Goal: Task Accomplishment & Management: Manage account settings

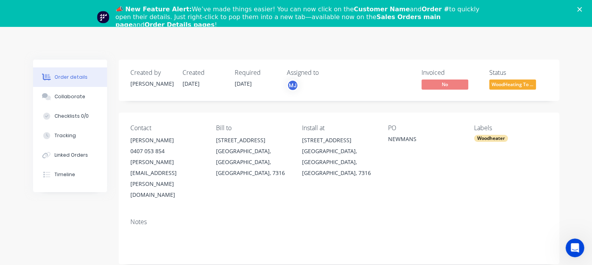
click at [582, 10] on div "📣 New Feature Alert: We’ve made things easier! You can now click on the Custome…" at bounding box center [296, 17] width 592 height 28
click at [582, 9] on polygon "Close" at bounding box center [579, 9] width 5 height 5
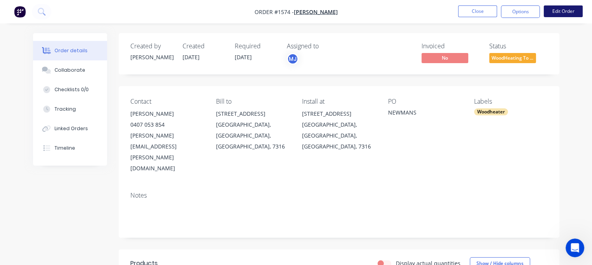
click at [562, 11] on button "Edit Order" at bounding box center [563, 11] width 39 height 12
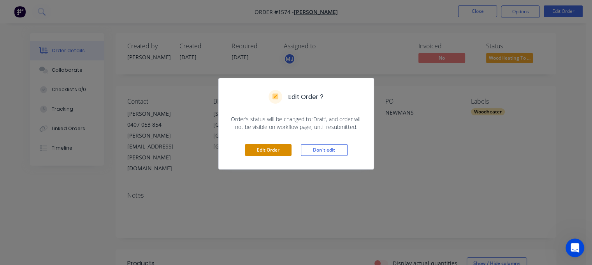
click at [267, 149] on button "Edit Order" at bounding box center [268, 150] width 47 height 12
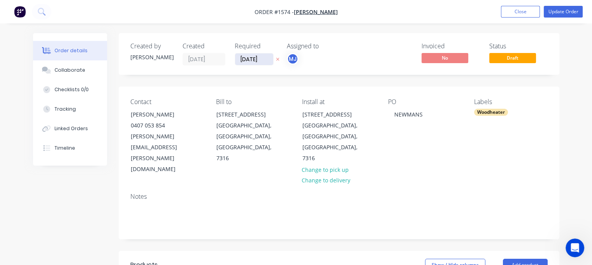
click at [254, 63] on input "[DATE]" at bounding box center [254, 59] width 38 height 12
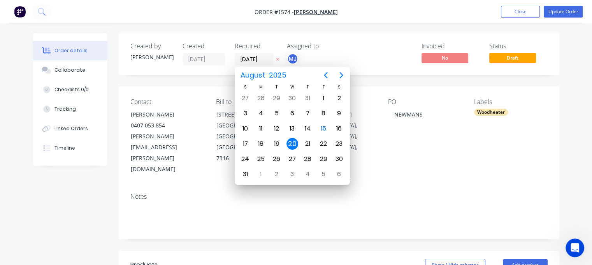
click at [365, 40] on div "Created by [PERSON_NAME] Created [DATE] Required [DATE] Assigned to MJ Invoiced…" at bounding box center [339, 54] width 441 height 42
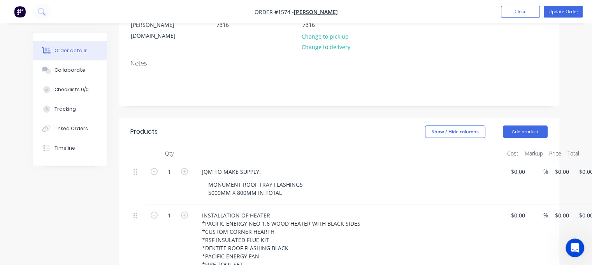
scroll to position [156, 0]
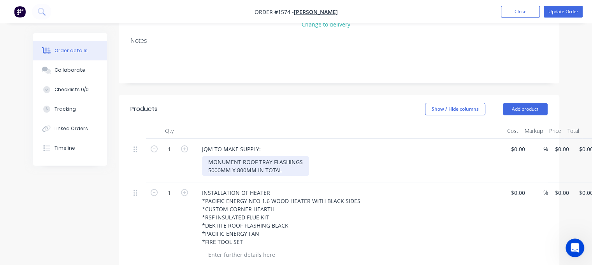
click at [290, 156] on div "MONUMENT ROOF TRAY FLASHINGS 5000MM X 800MM IN TOTAL" at bounding box center [255, 165] width 107 height 19
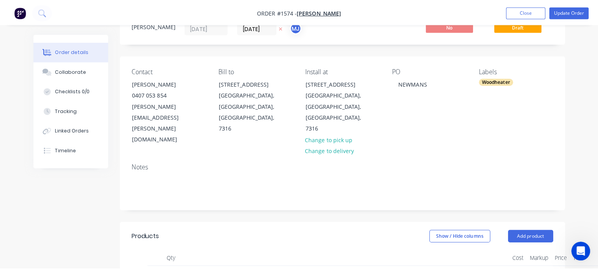
scroll to position [0, 0]
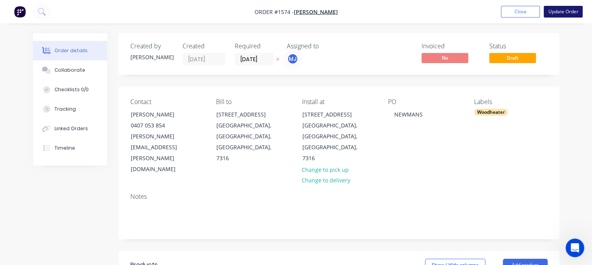
click at [568, 9] on button "Update Order" at bounding box center [563, 12] width 39 height 12
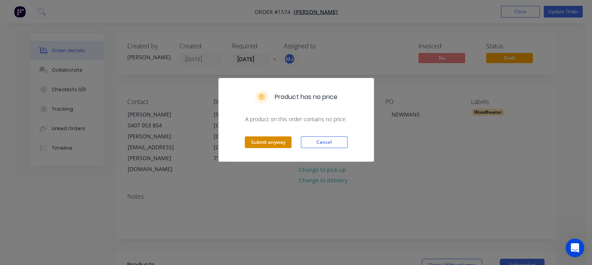
click at [277, 139] on button "Submit anyway" at bounding box center [268, 142] width 47 height 12
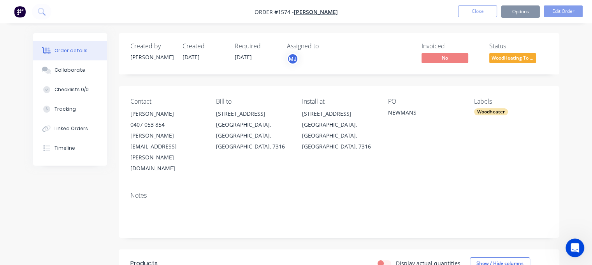
click at [463, 14] on button "Close" at bounding box center [477, 11] width 39 height 12
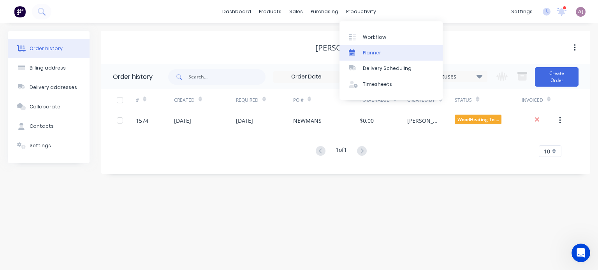
click at [372, 51] on div "Planner" at bounding box center [372, 52] width 18 height 7
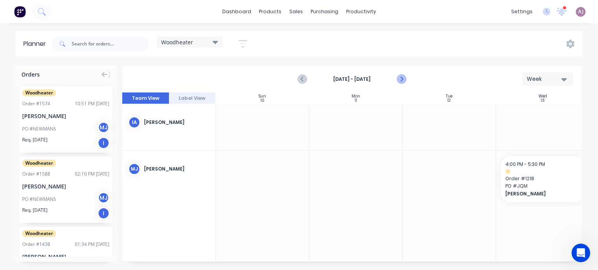
click at [400, 81] on icon "Next page" at bounding box center [401, 79] width 4 height 6
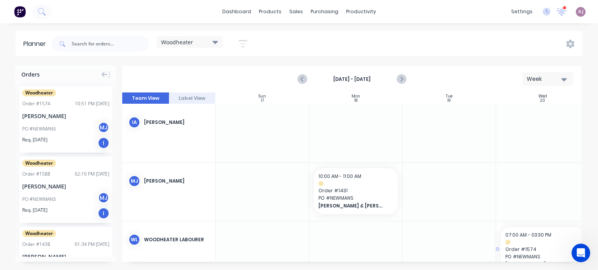
drag, startPoint x: 47, startPoint y: 123, endPoint x: 556, endPoint y: 237, distance: 521.2
click at [300, 11] on div "sales" at bounding box center [295, 12] width 21 height 12
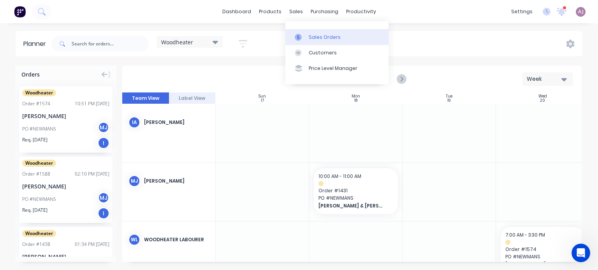
click at [309, 34] on div "Sales Orders" at bounding box center [325, 37] width 32 height 7
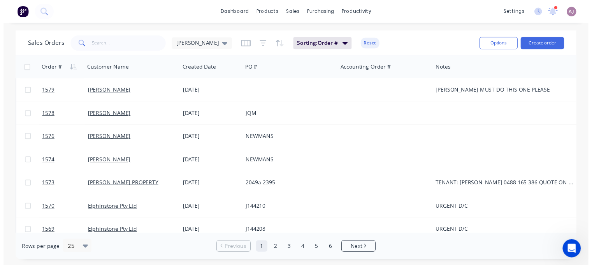
scroll to position [233, 0]
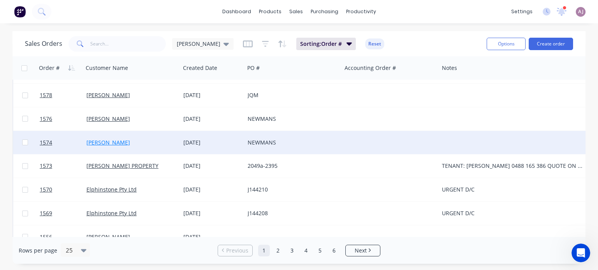
click at [112, 141] on link "[PERSON_NAME]" at bounding box center [108, 142] width 44 height 7
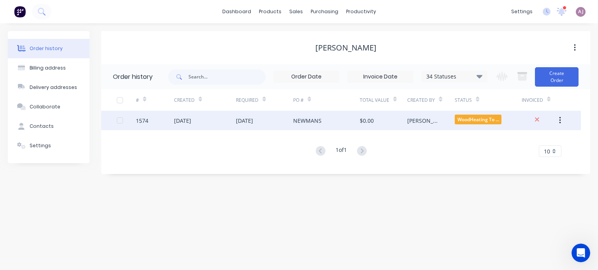
click at [207, 123] on div "[DATE]" at bounding box center [205, 120] width 62 height 19
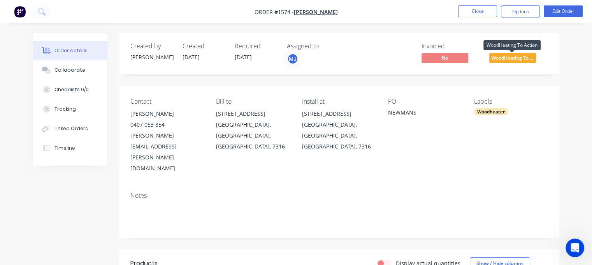
click at [517, 53] on span "WoodHeating To ..." at bounding box center [512, 58] width 47 height 10
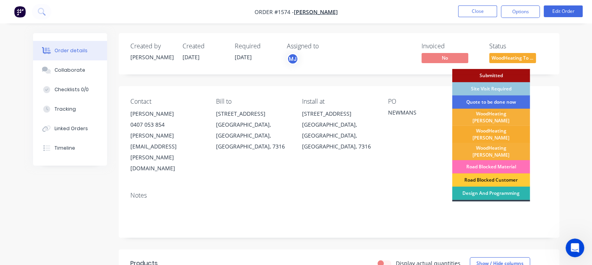
click at [501, 129] on div "WoodHeating [PERSON_NAME]" at bounding box center [491, 134] width 78 height 17
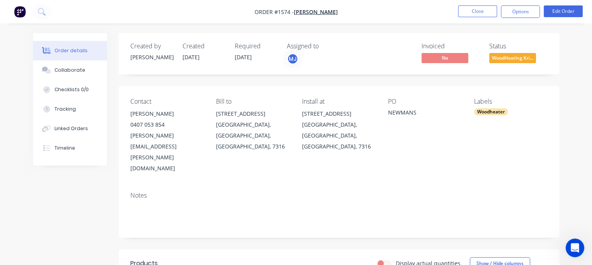
drag, startPoint x: 132, startPoint y: 114, endPoint x: 156, endPoint y: 115, distance: 23.8
click at [180, 113] on div "[PERSON_NAME]" at bounding box center [167, 113] width 74 height 11
click at [134, 114] on div "[PERSON_NAME]" at bounding box center [167, 113] width 74 height 11
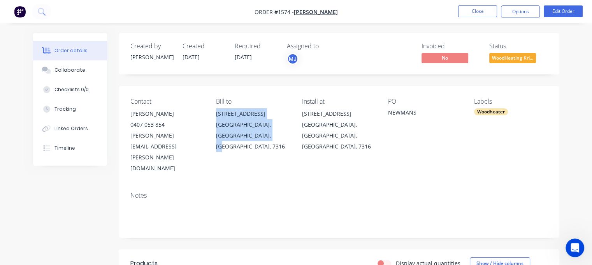
drag, startPoint x: 215, startPoint y: 114, endPoint x: 276, endPoint y: 140, distance: 66.6
click at [275, 140] on div "Contact [PERSON_NAME] [PHONE_NUMBER] [EMAIL_ADDRESS][DOMAIN_NAME] Bill to [STRE…" at bounding box center [339, 135] width 441 height 99
copy div "[STREET_ADDRESS]"
click at [140, 133] on div "[PERSON_NAME][EMAIL_ADDRESS][PERSON_NAME][DOMAIN_NAME]" at bounding box center [167, 152] width 74 height 44
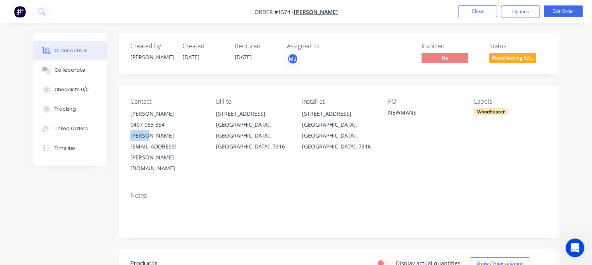
click at [140, 133] on div "[PERSON_NAME][EMAIL_ADDRESS][PERSON_NAME][DOMAIN_NAME]" at bounding box center [167, 152] width 74 height 44
copy div "[PERSON_NAME][EMAIL_ADDRESS][PERSON_NAME][DOMAIN_NAME]"
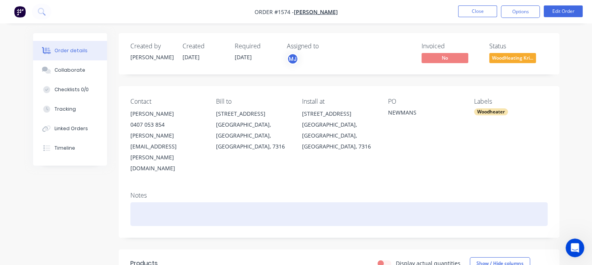
click at [158, 202] on div at bounding box center [338, 214] width 417 height 24
paste div
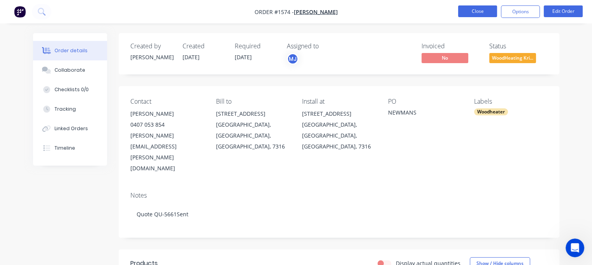
click at [476, 11] on button "Close" at bounding box center [477, 11] width 39 height 12
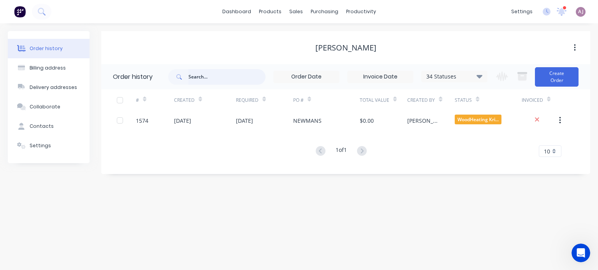
click at [224, 76] on input "text" at bounding box center [226, 77] width 77 height 16
type input "1521"
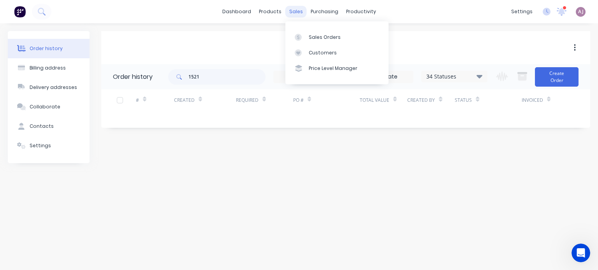
click at [293, 12] on div "sales" at bounding box center [295, 12] width 21 height 12
click at [310, 34] on div "Sales Orders" at bounding box center [325, 37] width 32 height 7
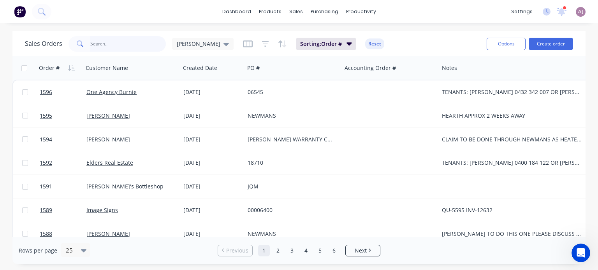
click at [100, 39] on input "text" at bounding box center [128, 44] width 76 height 16
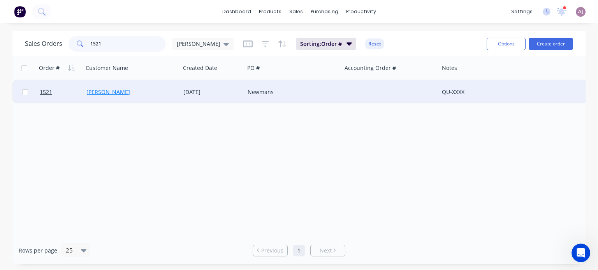
type input "1521"
click at [112, 90] on link "[PERSON_NAME]" at bounding box center [108, 91] width 44 height 7
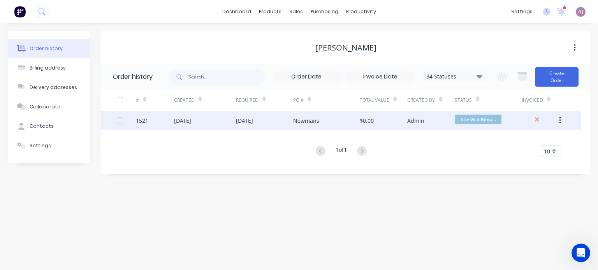
click at [249, 124] on div "[DATE]" at bounding box center [244, 121] width 17 height 8
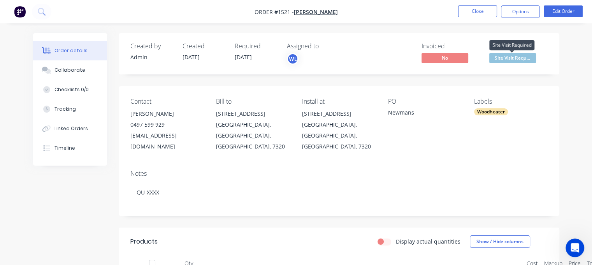
click at [514, 56] on span "Site Visit Requ..." at bounding box center [512, 58] width 47 height 10
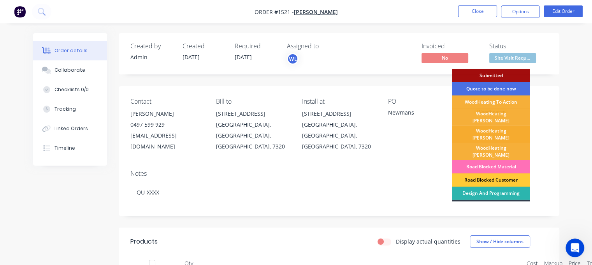
click at [499, 126] on div "WoodHeating [PERSON_NAME]" at bounding box center [491, 134] width 78 height 17
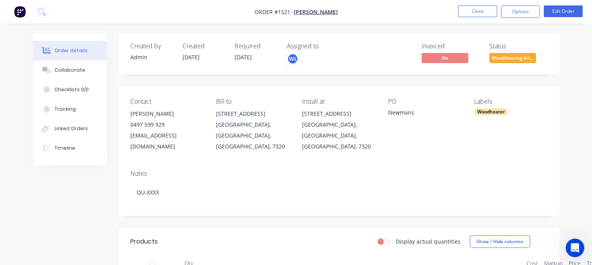
click at [248, 54] on span "[DATE]" at bounding box center [243, 56] width 17 height 7
click at [562, 7] on button "Edit Order" at bounding box center [563, 11] width 39 height 12
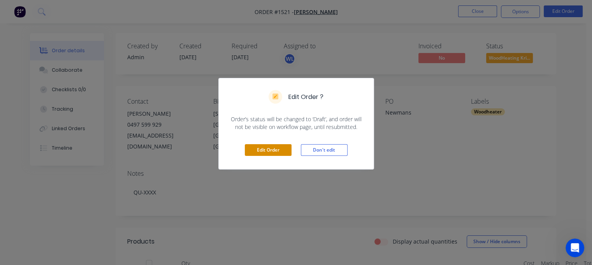
click at [265, 154] on button "Edit Order" at bounding box center [268, 150] width 47 height 12
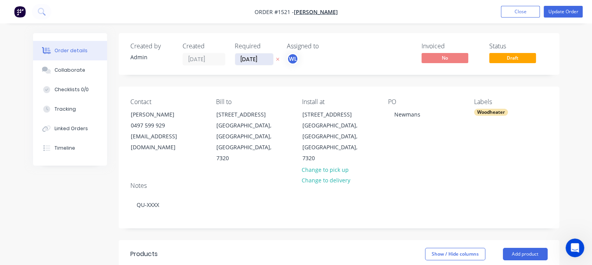
click at [257, 59] on input "[DATE]" at bounding box center [254, 59] width 38 height 12
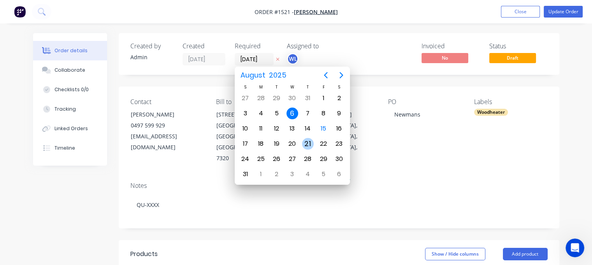
click at [309, 142] on div "21" at bounding box center [308, 144] width 12 height 12
type input "[DATE]"
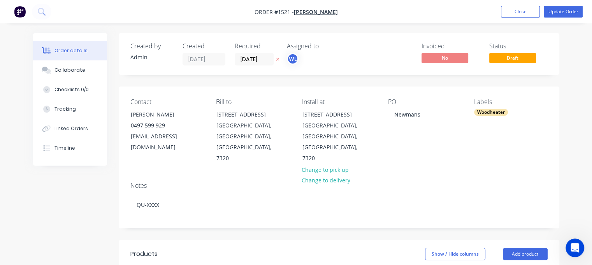
drag, startPoint x: 320, startPoint y: 14, endPoint x: 298, endPoint y: 26, distance: 25.0
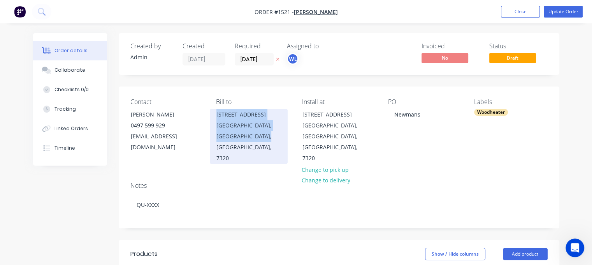
drag, startPoint x: 219, startPoint y: 116, endPoint x: 272, endPoint y: 137, distance: 56.3
click at [272, 137] on div "[STREET_ADDRESS]" at bounding box center [249, 136] width 78 height 55
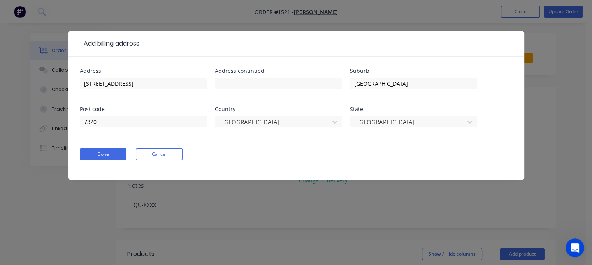
click at [156, 155] on button "Cancel" at bounding box center [159, 154] width 47 height 12
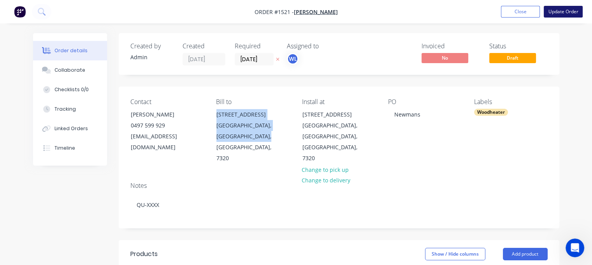
drag, startPoint x: 564, startPoint y: 10, endPoint x: 559, endPoint y: 12, distance: 5.8
click at [563, 10] on button "Update Order" at bounding box center [563, 12] width 39 height 12
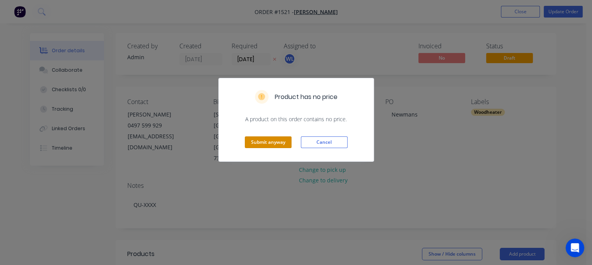
click at [266, 139] on button "Submit anyway" at bounding box center [268, 142] width 47 height 12
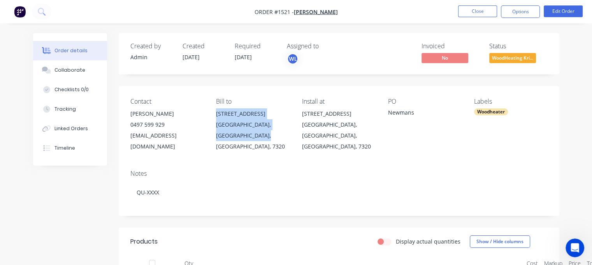
drag, startPoint x: 224, startPoint y: 112, endPoint x: 271, endPoint y: 135, distance: 52.6
click at [271, 135] on div "[STREET_ADDRESS]" at bounding box center [253, 130] width 74 height 44
copy div "[STREET_ADDRESS]"
drag, startPoint x: 127, startPoint y: 113, endPoint x: 184, endPoint y: 116, distance: 56.5
click at [184, 116] on div "Contact [PERSON_NAME] 0497 599 929 [EMAIL_ADDRESS][DOMAIN_NAME] Bill to [STREET…" at bounding box center [339, 124] width 441 height 77
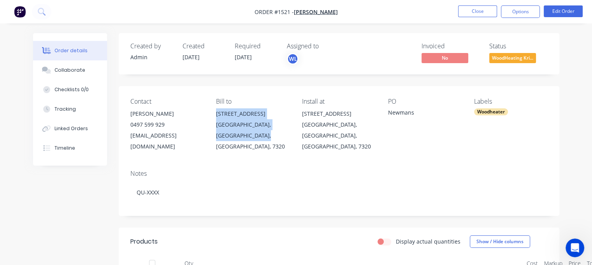
copy div "[PERSON_NAME]"
click at [153, 136] on div "[EMAIL_ADDRESS][DOMAIN_NAME]" at bounding box center [167, 141] width 74 height 22
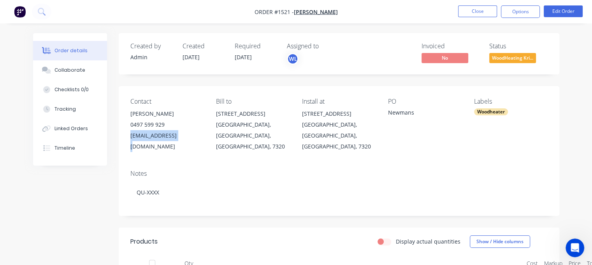
click at [153, 136] on div "[EMAIL_ADDRESS][DOMAIN_NAME]" at bounding box center [167, 141] width 74 height 22
copy div "[EMAIL_ADDRESS][DOMAIN_NAME]"
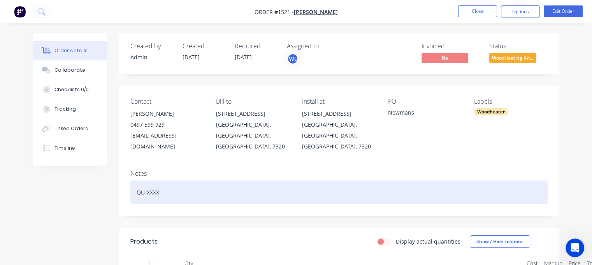
click at [154, 183] on div "QU-XXXX" at bounding box center [338, 192] width 417 height 24
paste div
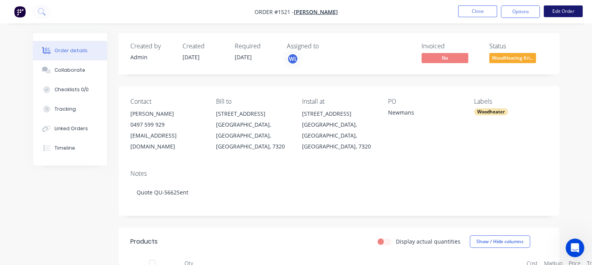
click at [556, 8] on button "Edit Order" at bounding box center [563, 11] width 39 height 12
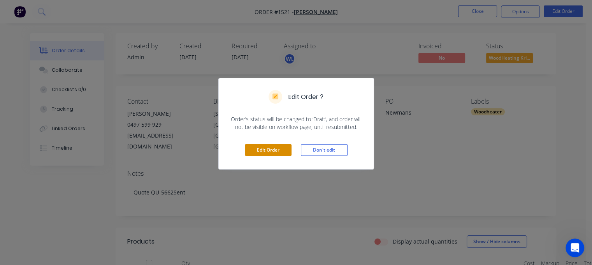
click at [268, 146] on button "Edit Order" at bounding box center [268, 150] width 47 height 12
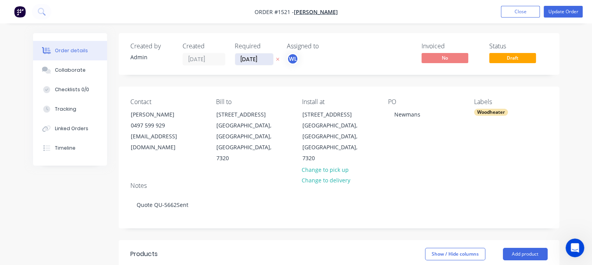
click at [245, 63] on input "[DATE]" at bounding box center [254, 59] width 38 height 12
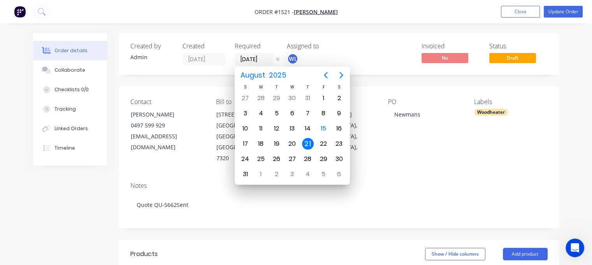
click at [307, 144] on div "21" at bounding box center [308, 144] width 12 height 12
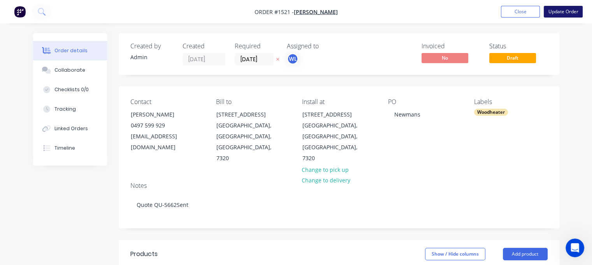
click at [560, 8] on button "Update Order" at bounding box center [563, 12] width 39 height 12
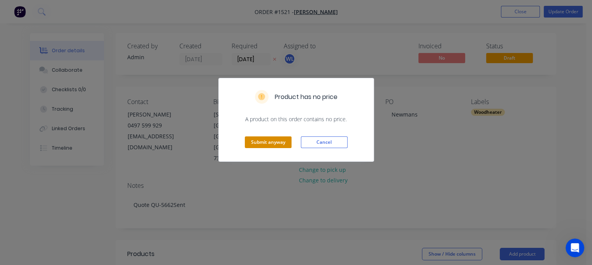
click at [263, 138] on button "Submit anyway" at bounding box center [268, 142] width 47 height 12
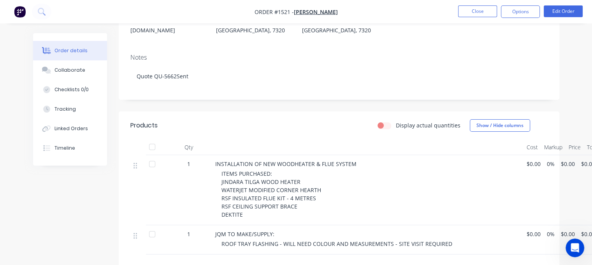
scroll to position [118, 0]
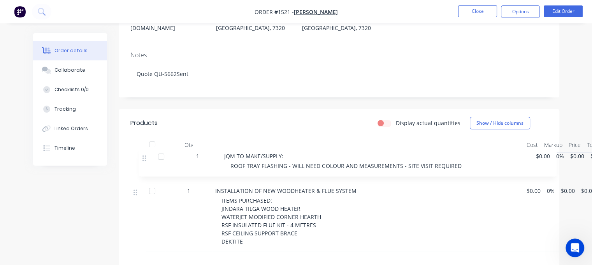
drag, startPoint x: 136, startPoint y: 225, endPoint x: 148, endPoint y: 156, distance: 70.7
click at [147, 156] on div "1 INSTALLATION OF NEW WOODHEATER & FLUE SYSTEM ITEMS PURCHASED: JINDARA TILGA W…" at bounding box center [338, 202] width 417 height 99
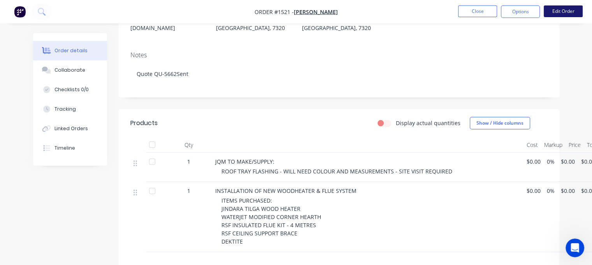
click at [558, 7] on button "Edit Order" at bounding box center [563, 11] width 39 height 12
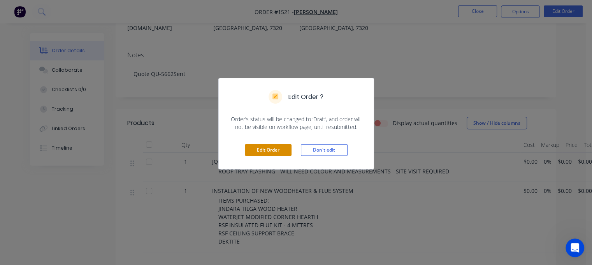
click at [258, 147] on button "Edit Order" at bounding box center [268, 150] width 47 height 12
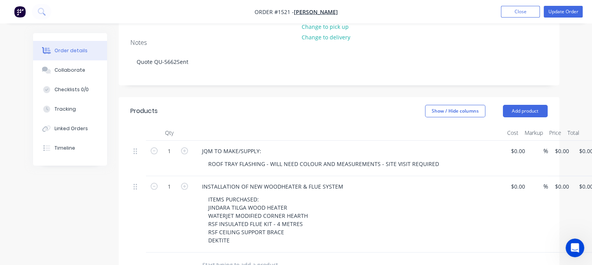
scroll to position [156, 0]
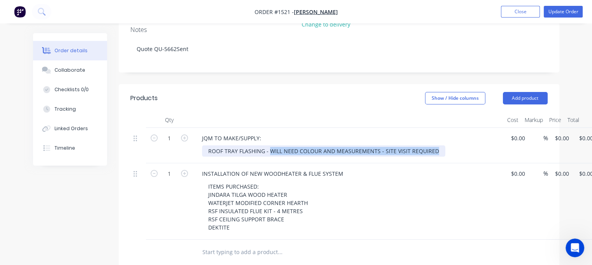
drag, startPoint x: 268, startPoint y: 128, endPoint x: 432, endPoint y: 130, distance: 163.5
click at [432, 145] on div "ROOF TRAY FLASHING - WILL NEED COLOUR AND MEASUREMENTS - SITE VISIT REQUIRED" at bounding box center [323, 150] width 243 height 11
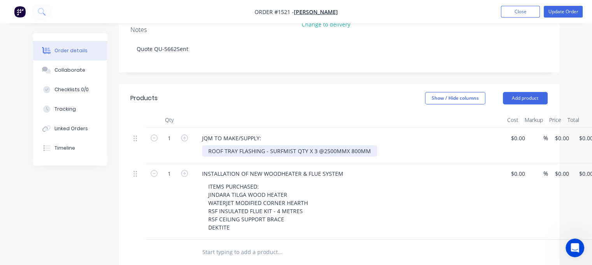
click at [343, 145] on div "ROOF TRAY FLASHING - SURFMIST QTY X 3 @2500MMX 800MM" at bounding box center [289, 150] width 175 height 11
click at [371, 145] on div "ROOF TRAY FLASHING - SURFMIST QTY X 3 @2500MM X 800MM" at bounding box center [290, 150] width 177 height 11
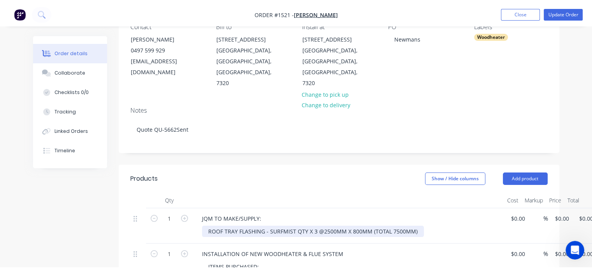
scroll to position [0, 0]
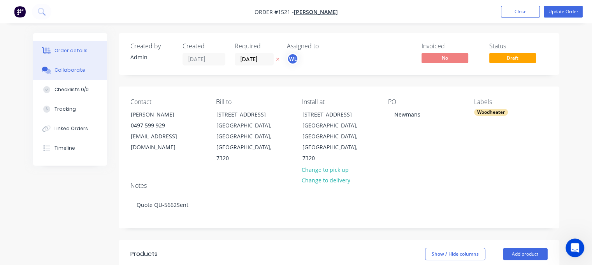
click at [77, 70] on div "Collaborate" at bounding box center [69, 70] width 31 height 7
